Goal: Navigation & Orientation: Find specific page/section

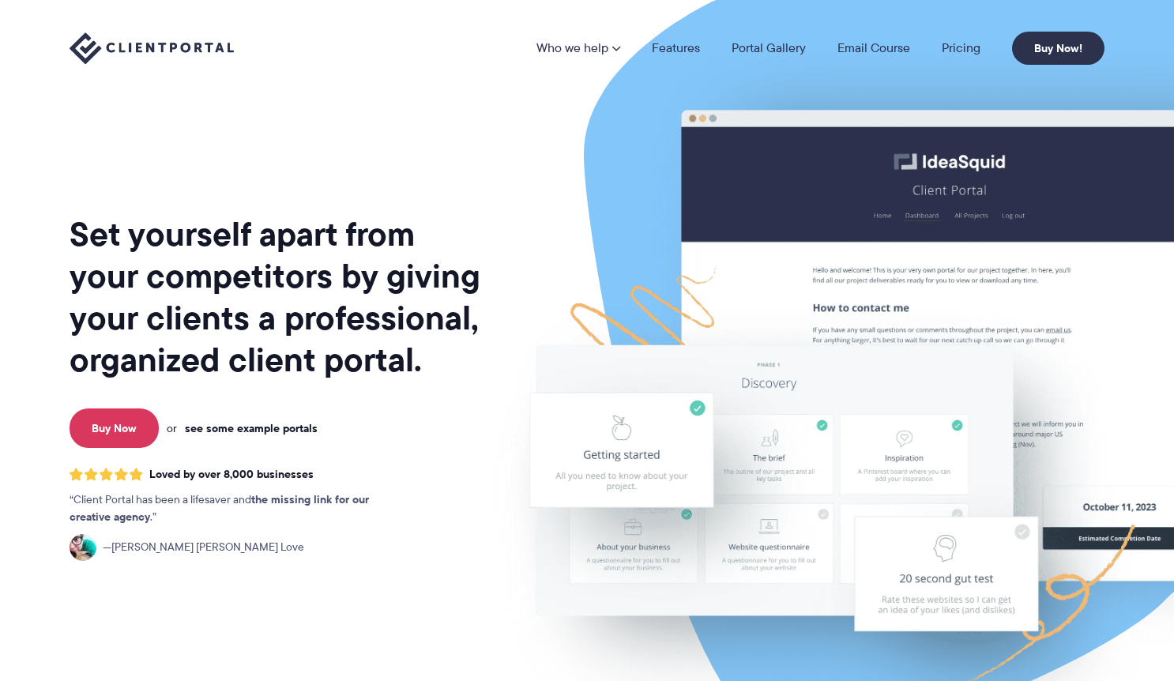
click at [248, 428] on link "see some example portals" at bounding box center [251, 428] width 133 height 14
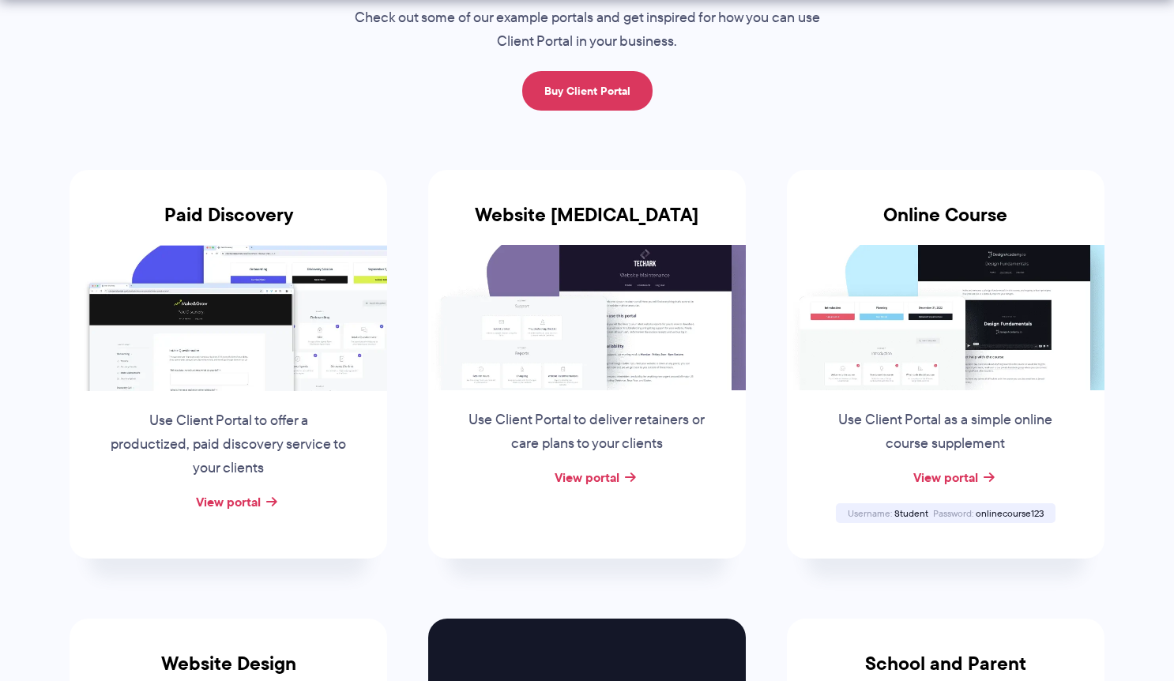
scroll to position [230, 0]
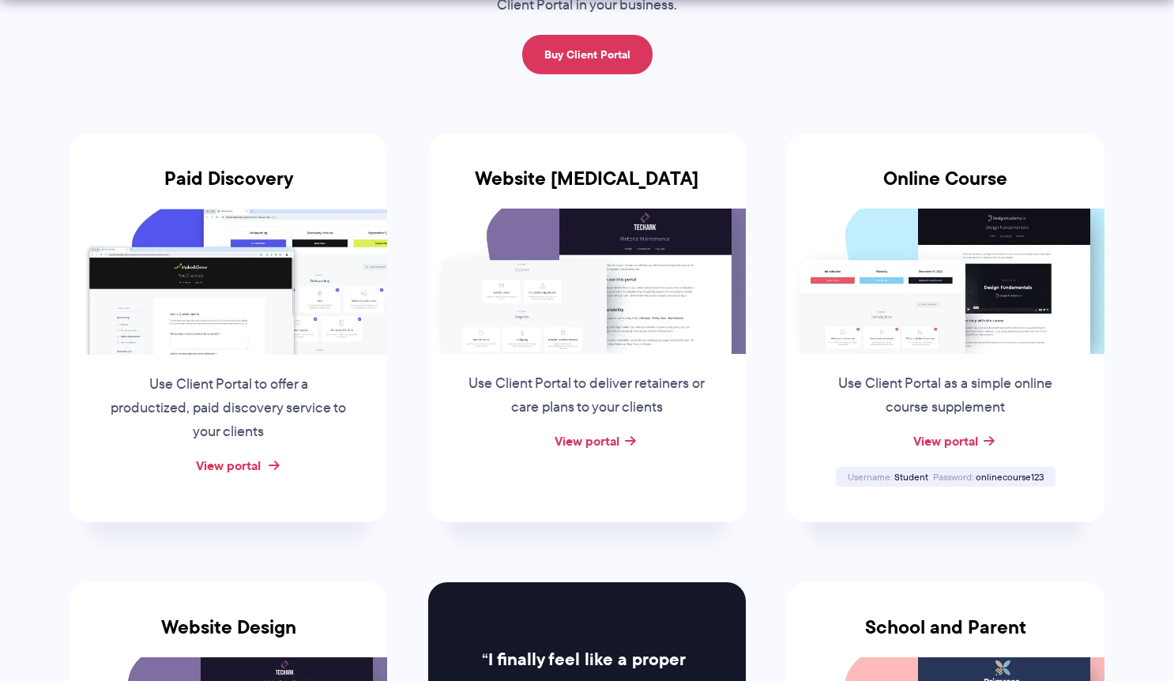
click at [227, 465] on link "View portal" at bounding box center [228, 465] width 65 height 19
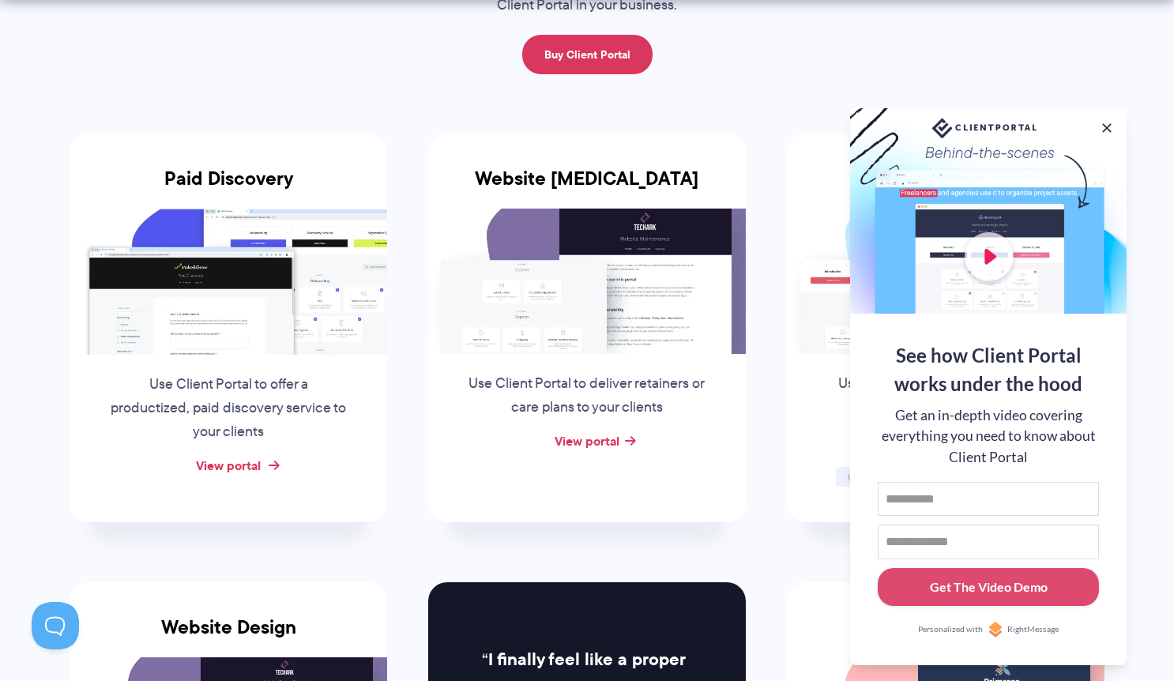
scroll to position [0, 0]
click at [940, 285] on div at bounding box center [988, 210] width 277 height 205
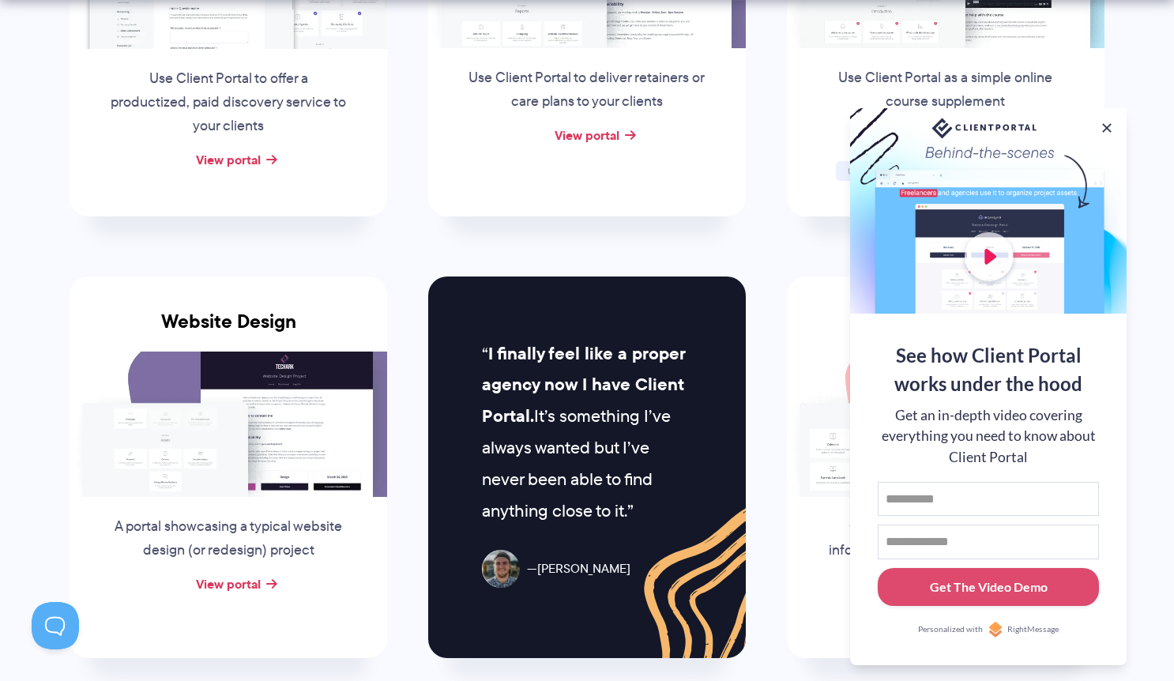
scroll to position [564, 0]
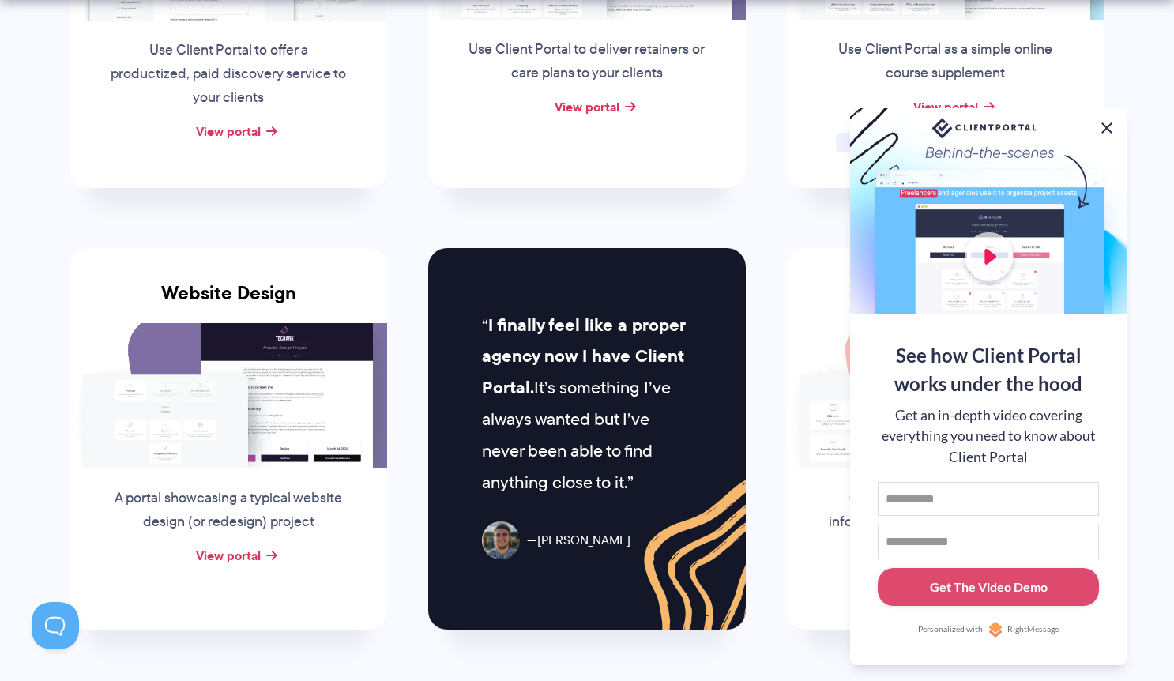
click at [1107, 122] on button at bounding box center [1107, 128] width 19 height 19
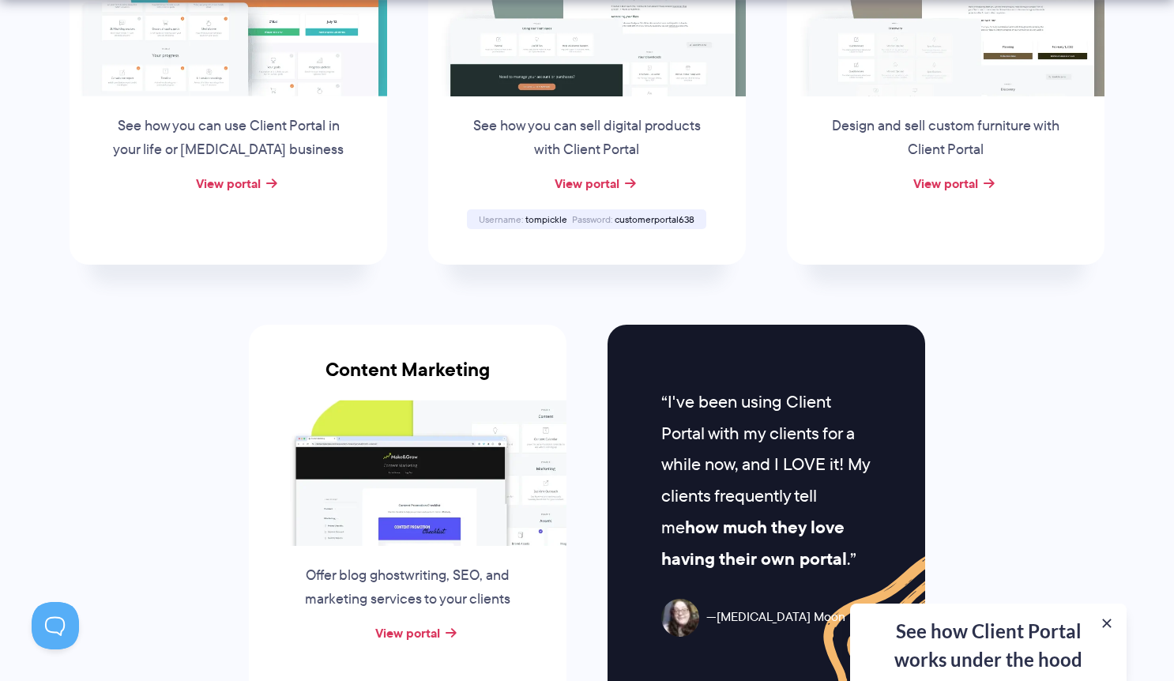
scroll to position [1639, 0]
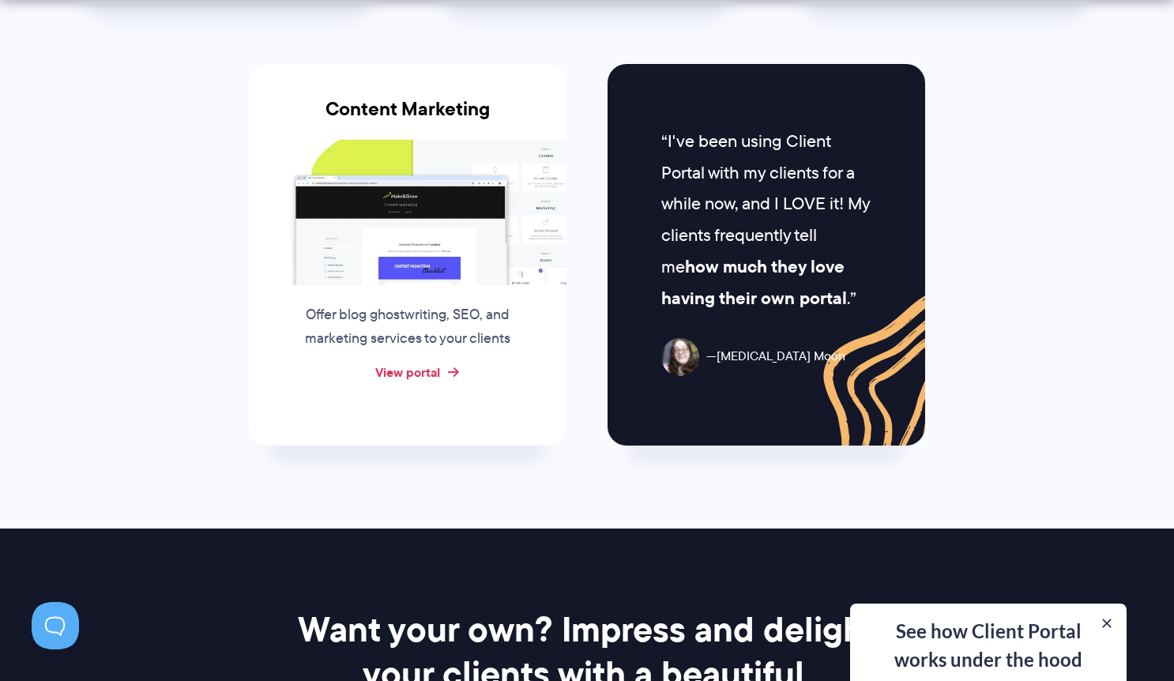
click at [401, 367] on link "View portal" at bounding box center [407, 372] width 65 height 19
